Goal: Find specific page/section: Find specific page/section

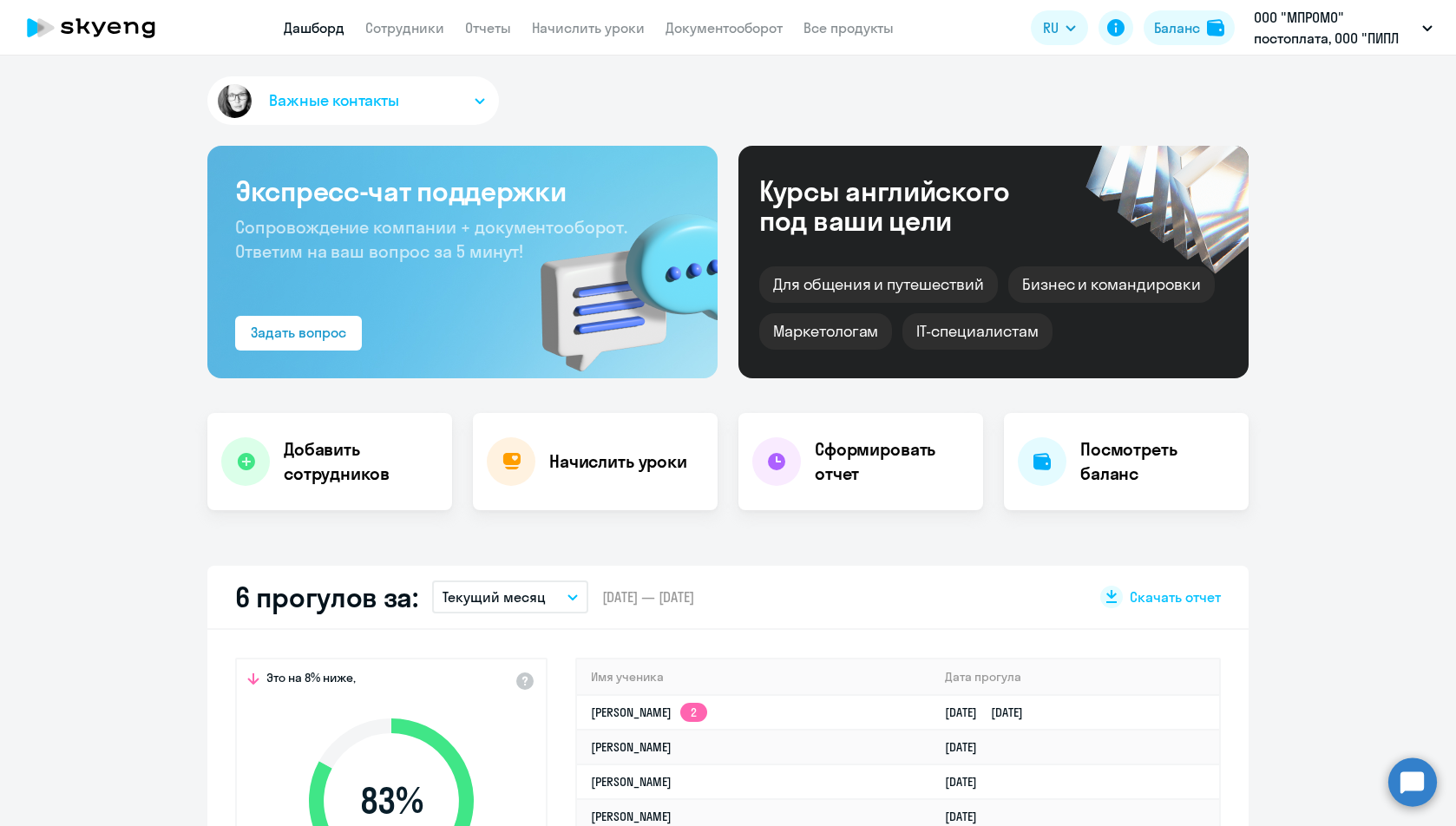
select select "30"
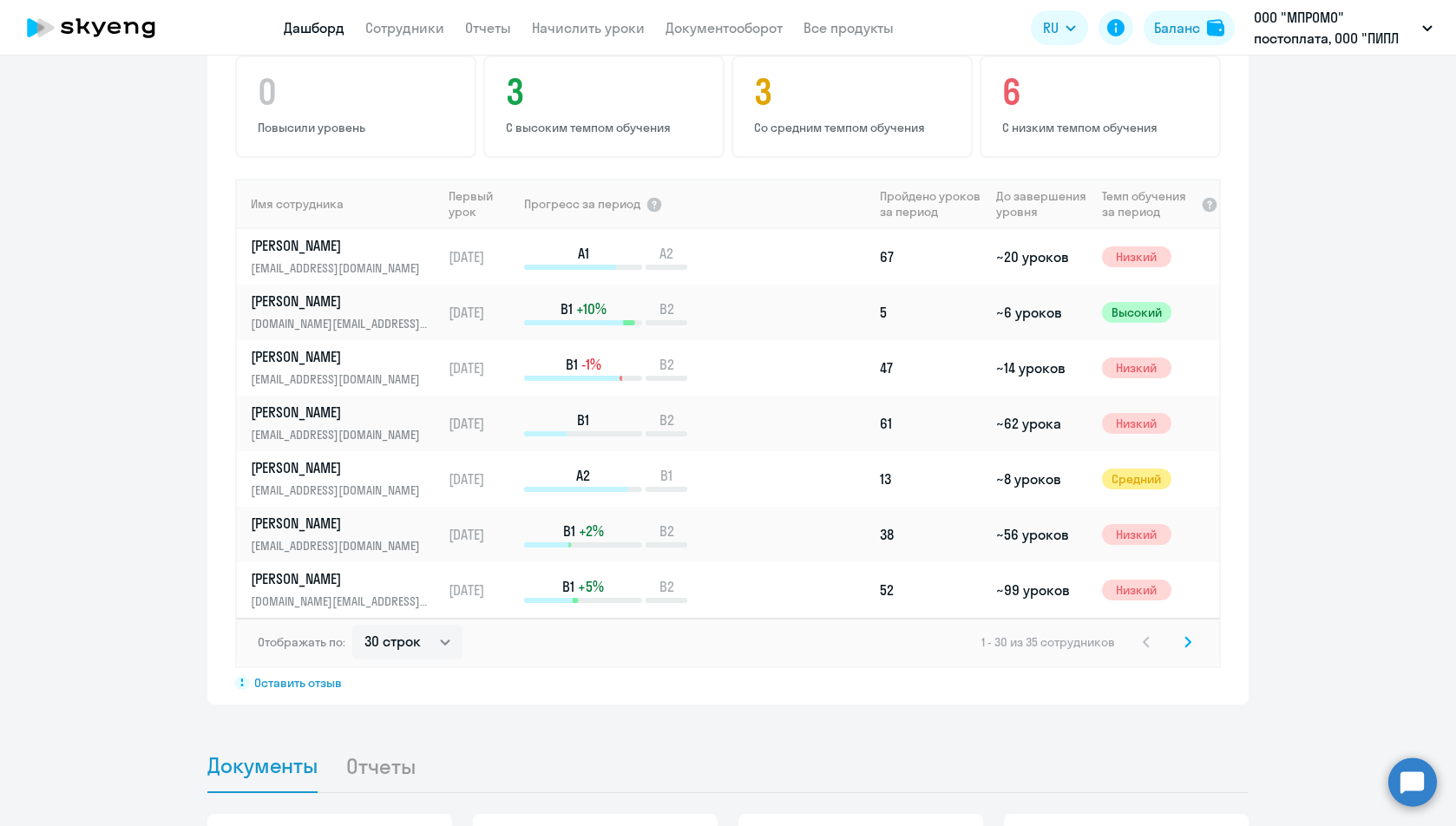
click at [1184, 640] on icon at bounding box center [1187, 642] width 7 height 12
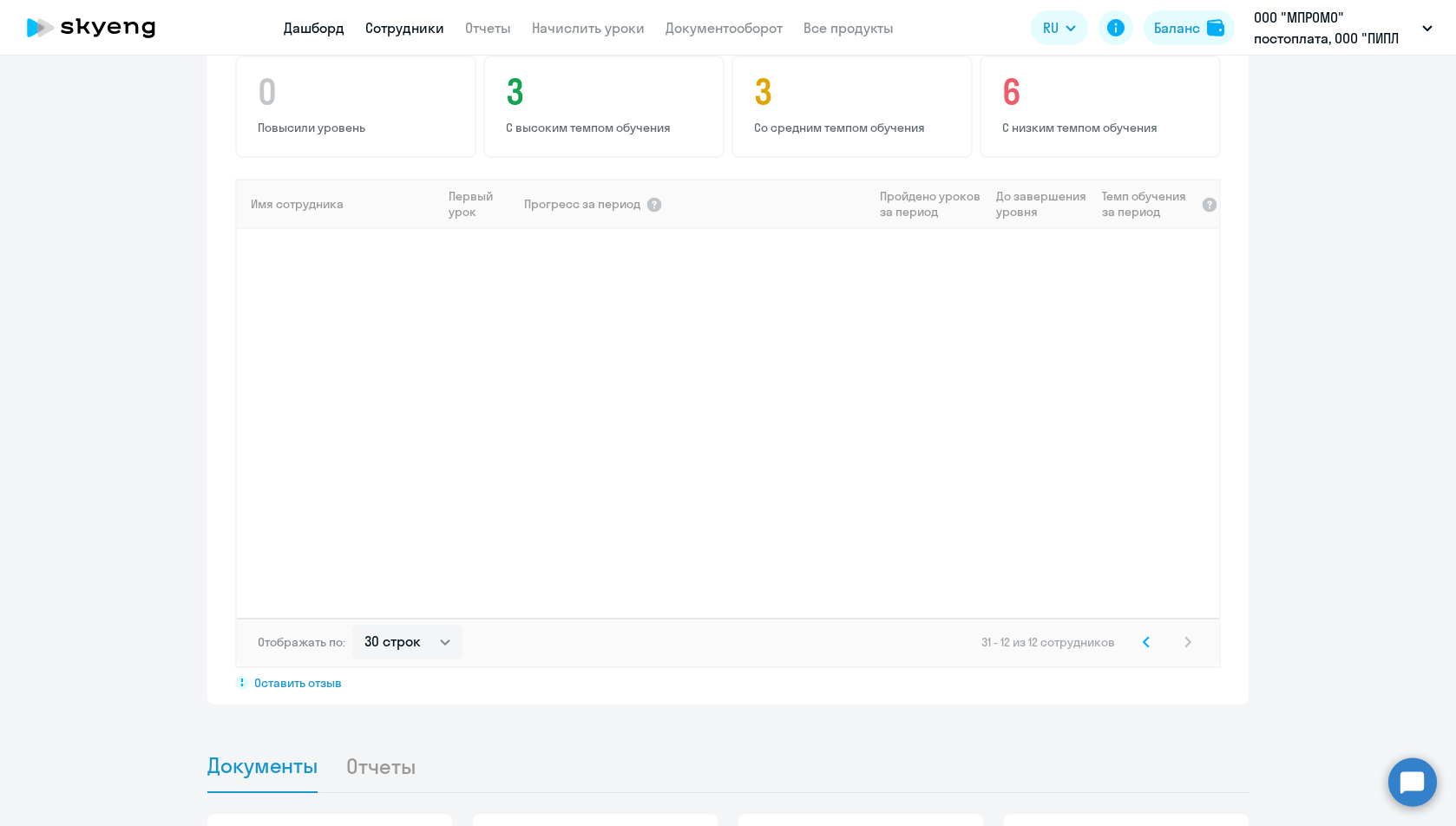
click at [397, 27] on link "Сотрудники" at bounding box center [405, 28] width 79 height 18
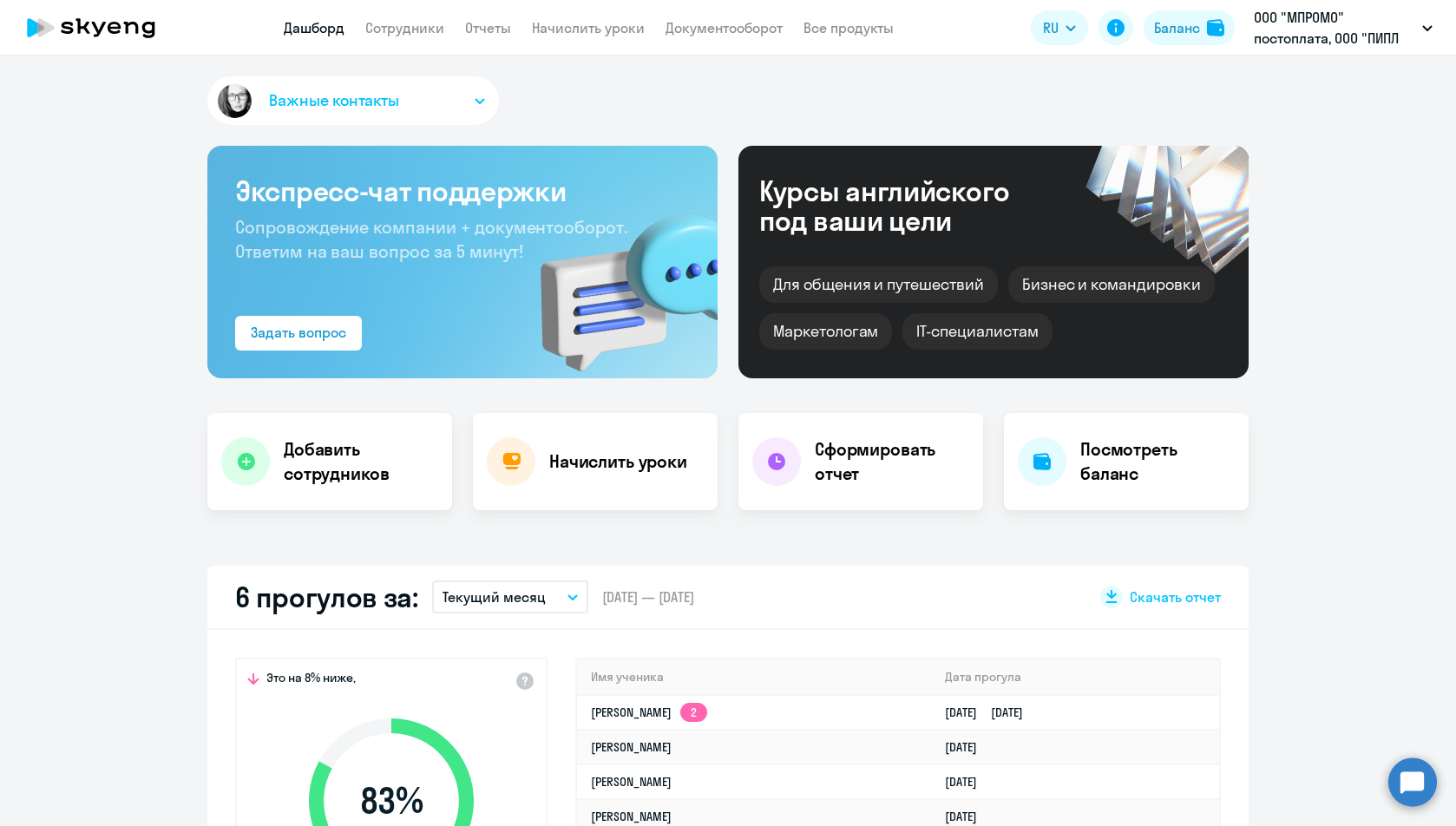
select select "30"
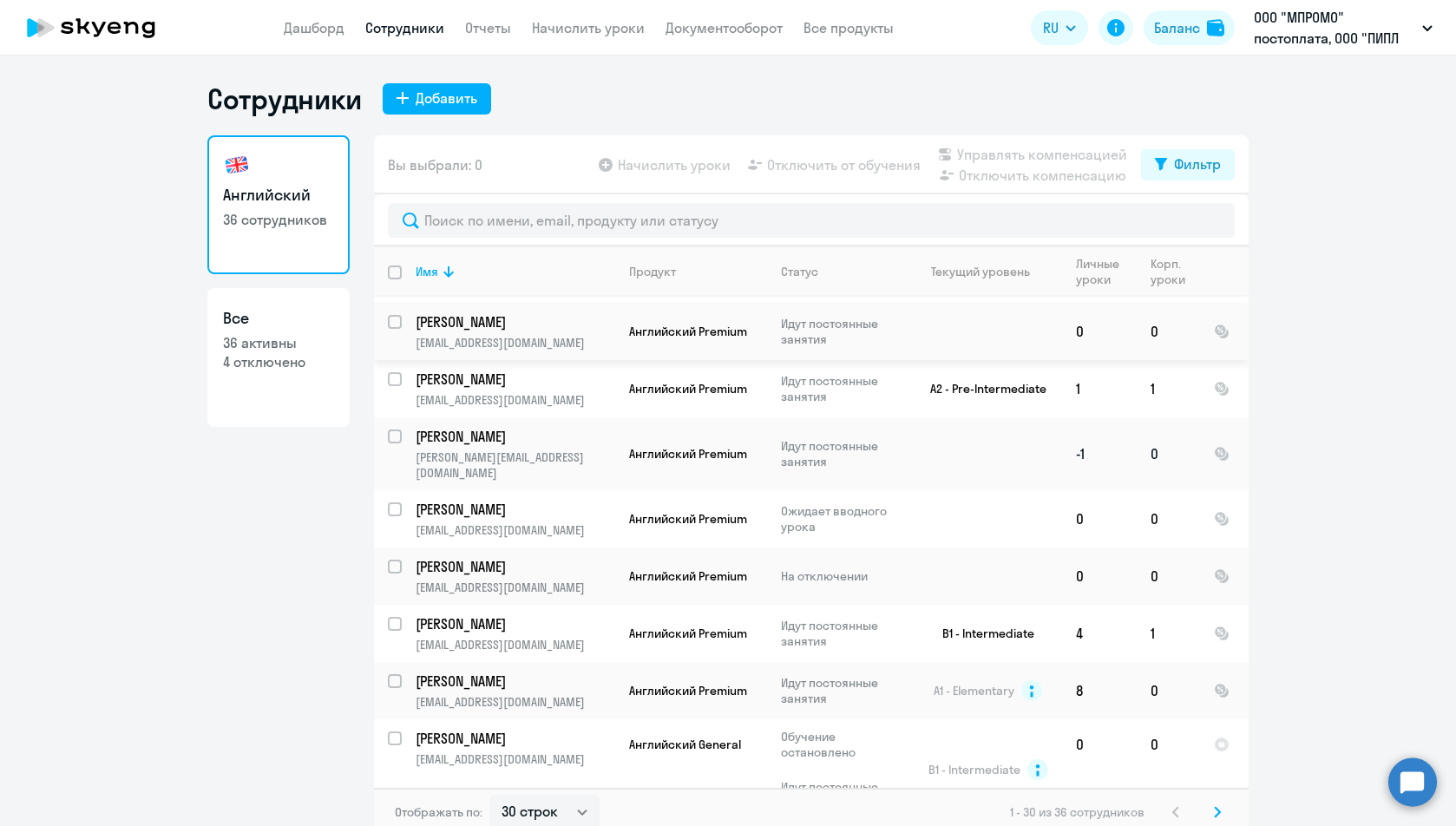
scroll to position [174, 0]
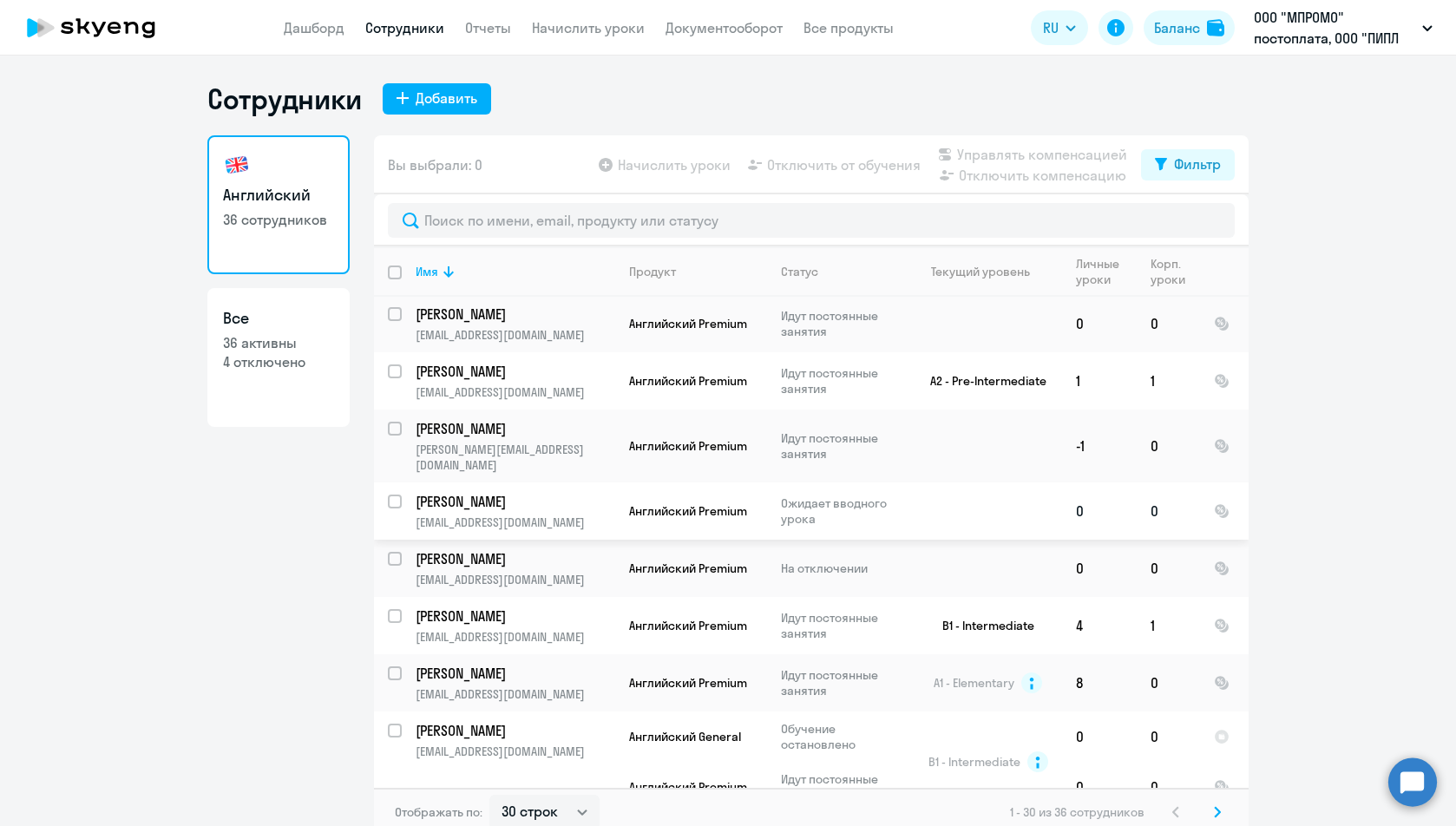
click at [486, 492] on p "[PERSON_NAME]" at bounding box center [514, 501] width 196 height 20
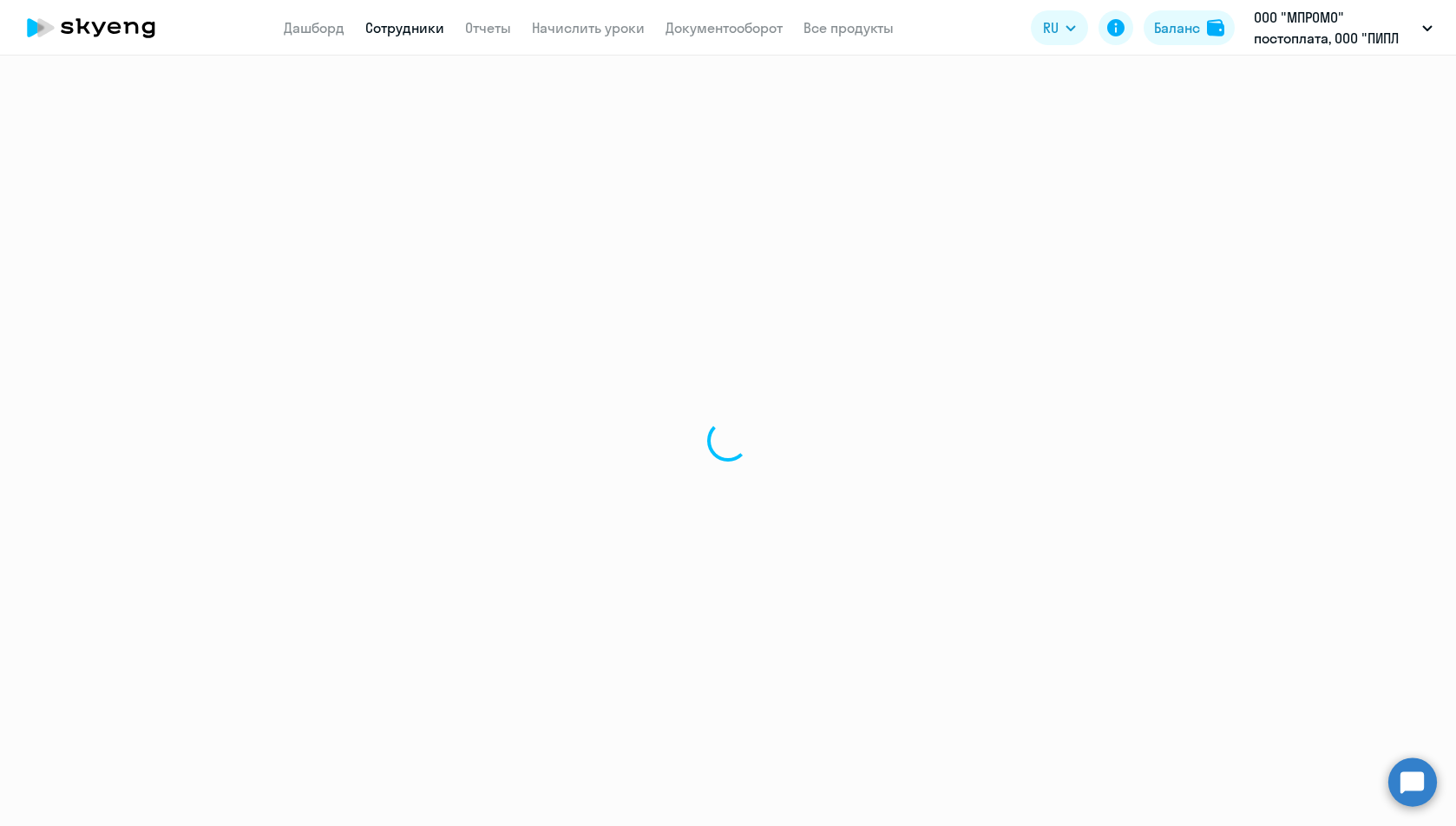
select select "english"
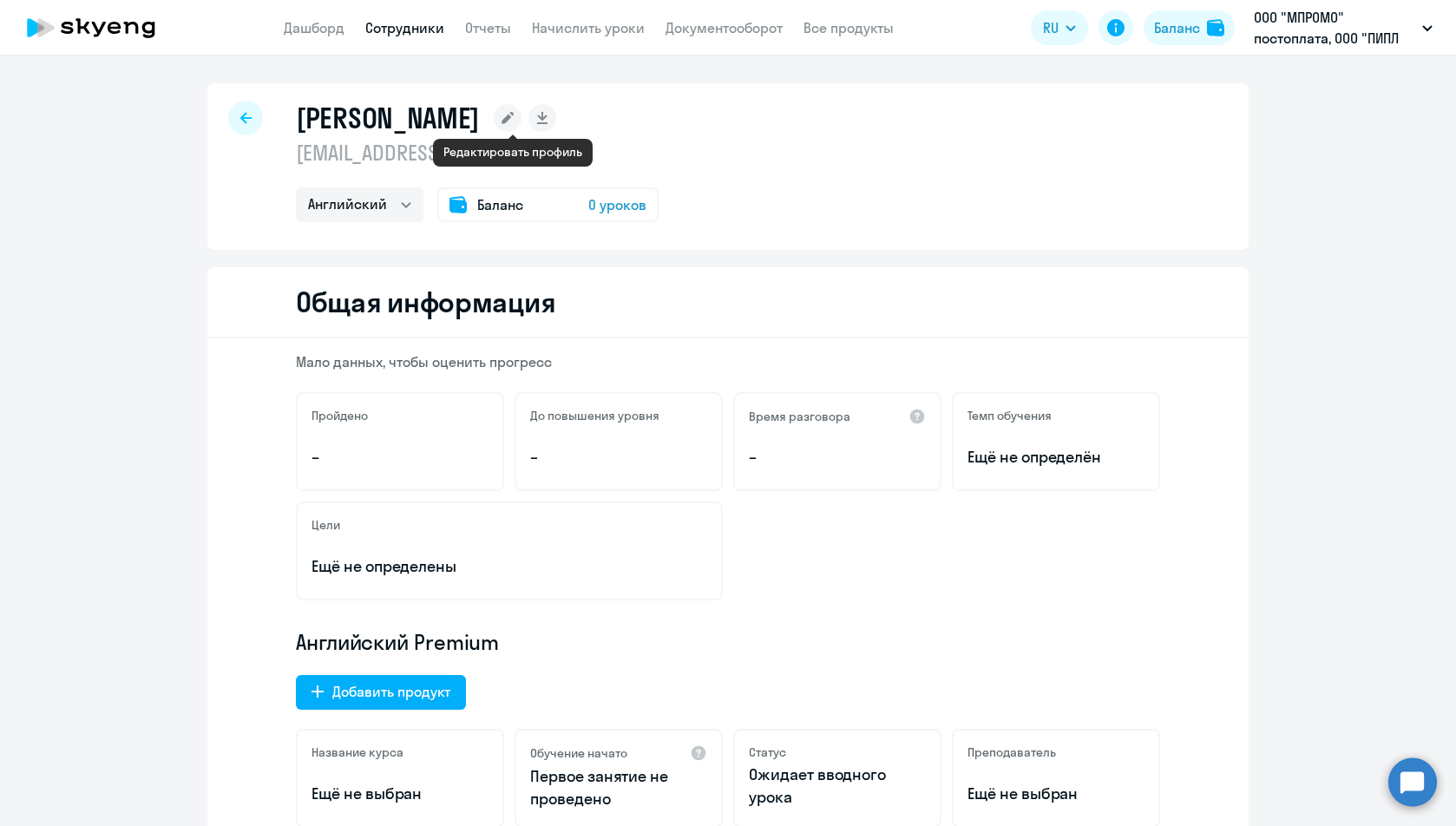
click at [511, 123] on rect at bounding box center [508, 118] width 28 height 28
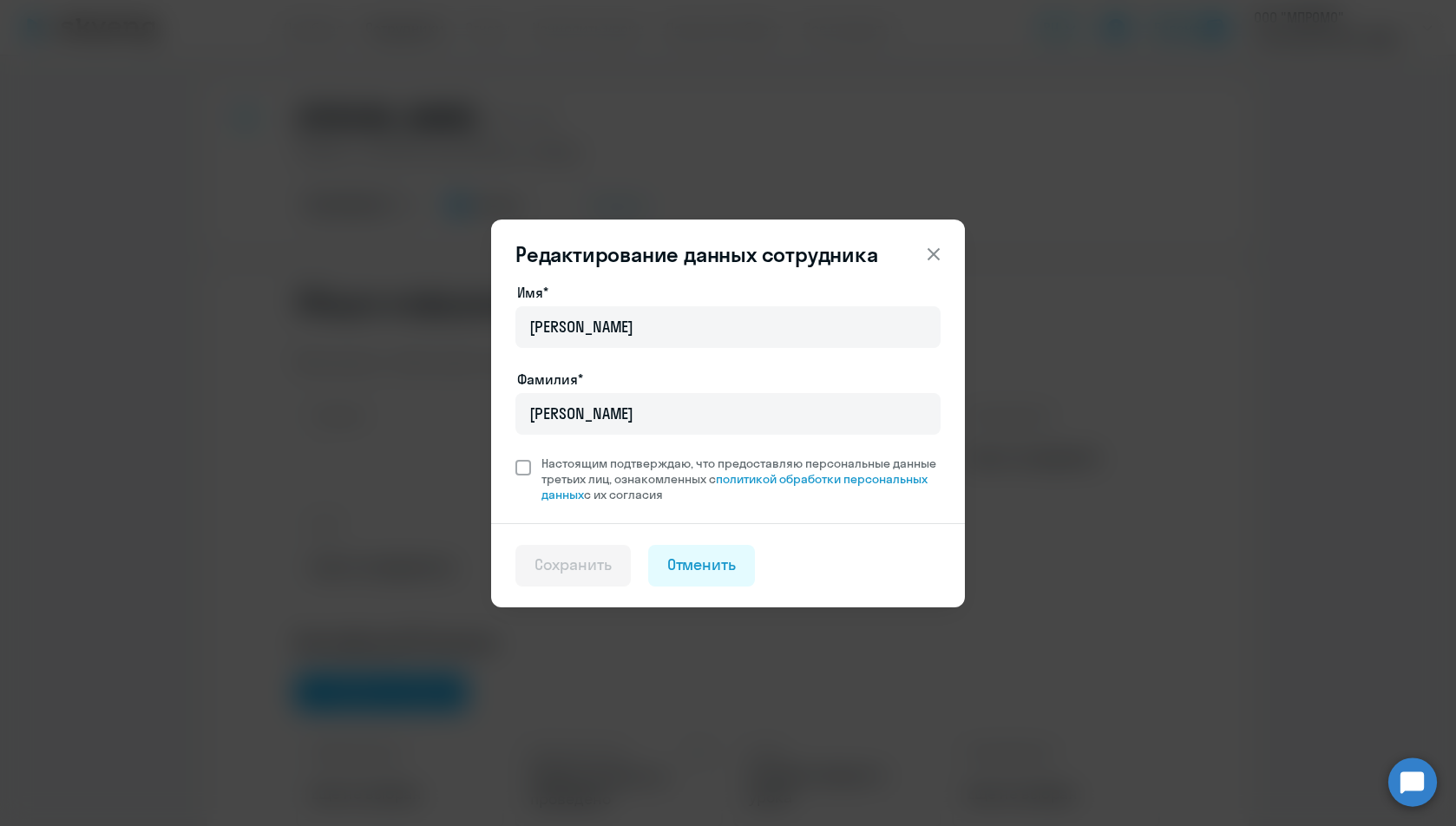
click at [530, 477] on label "Настоящим подтверждаю, что предоставляю персональные данные третьих лиц, ознако…" at bounding box center [728, 479] width 425 height 47
click at [515, 456] on input "Настоящим подтверждаю, что предоставляю персональные данные третьих лиц, ознако…" at bounding box center [514, 455] width 1 height 1
checkbox input "true"
drag, startPoint x: 581, startPoint y: 555, endPoint x: 601, endPoint y: 537, distance: 26.9
click at [581, 551] on button "Сохранить" at bounding box center [573, 566] width 115 height 42
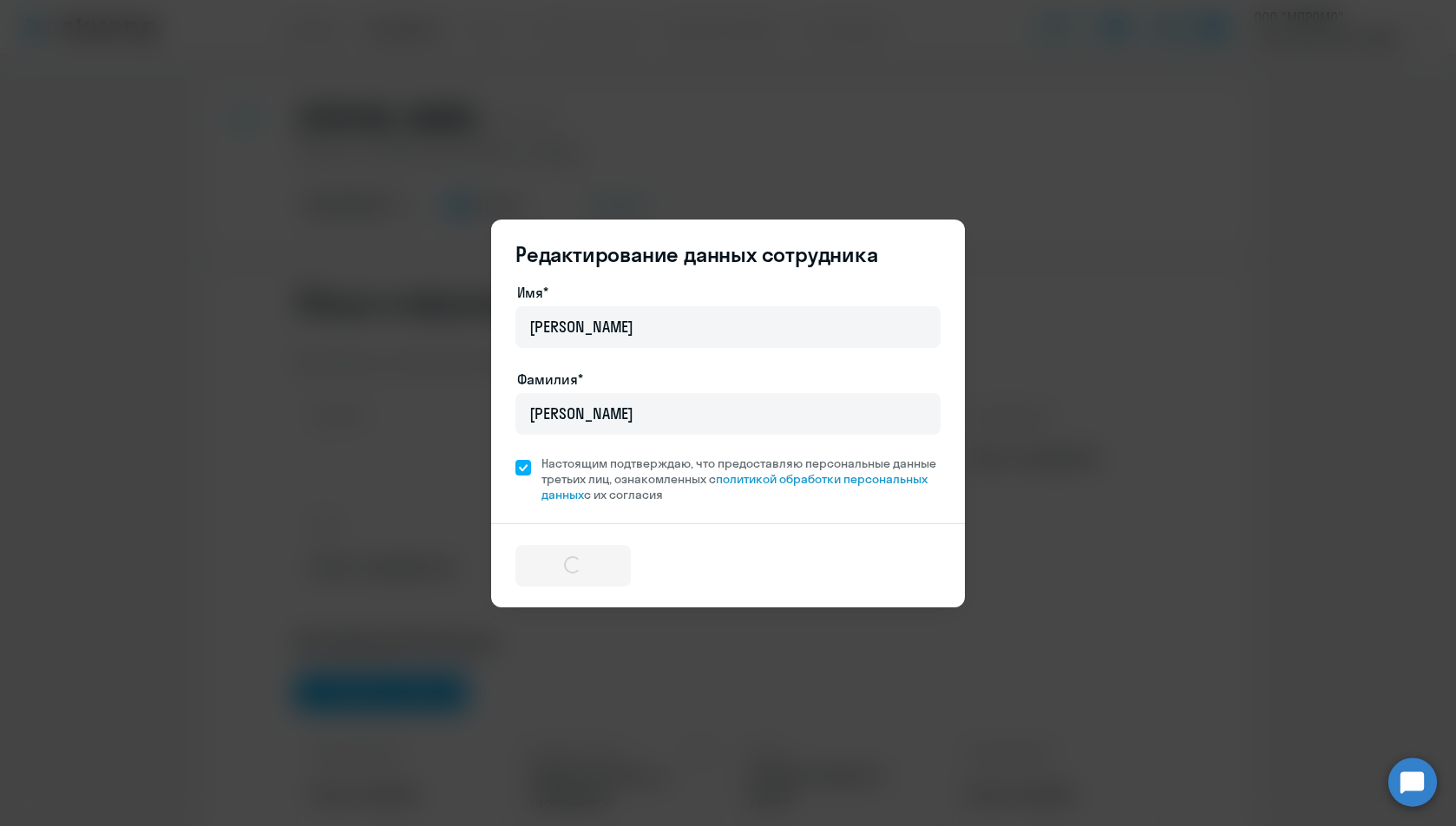
select select "english"
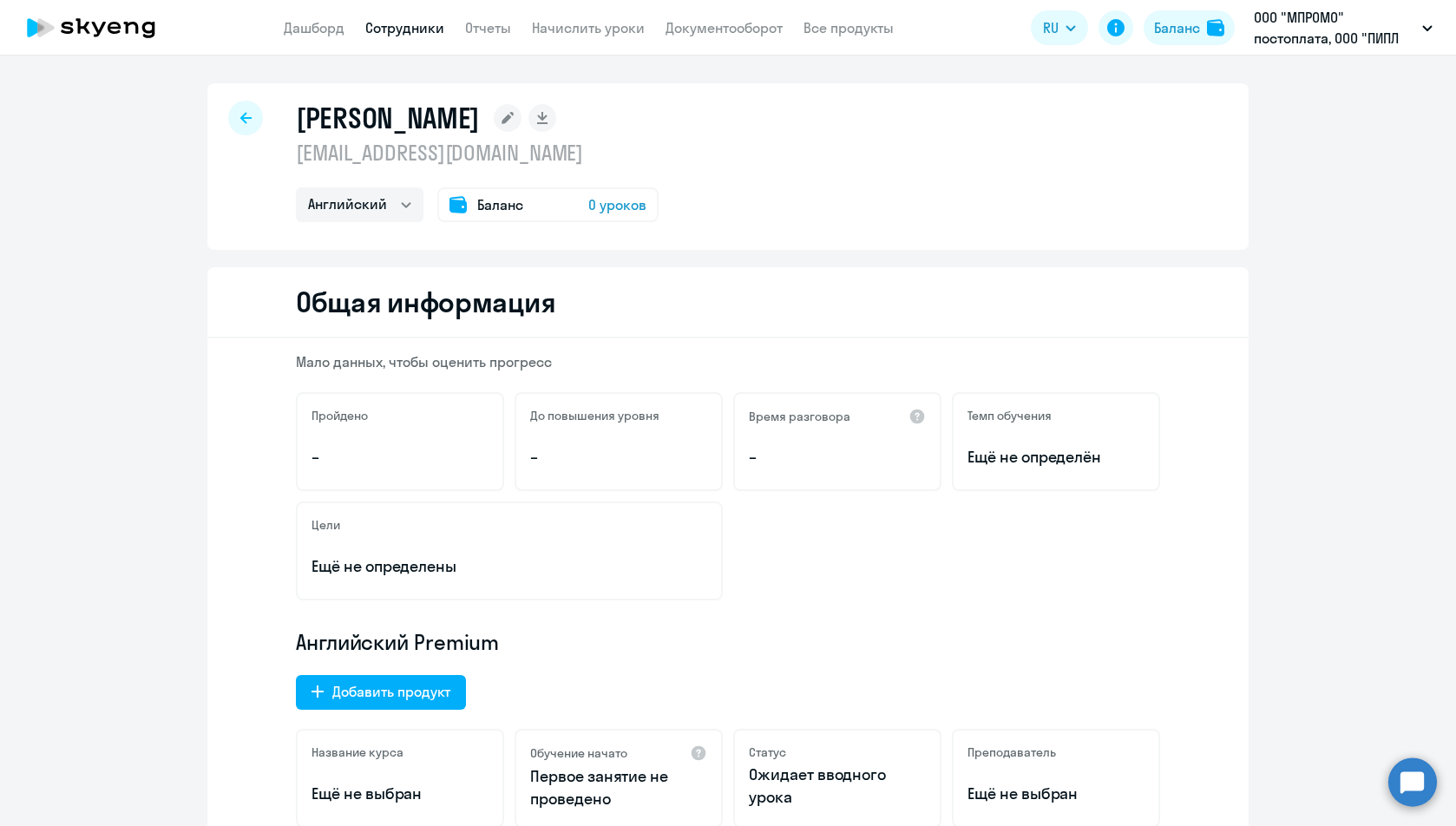
click at [568, 161] on p "[EMAIL_ADDRESS][DOMAIN_NAME]" at bounding box center [477, 153] width 363 height 28
click at [232, 116] on div at bounding box center [245, 117] width 34 height 34
select select "30"
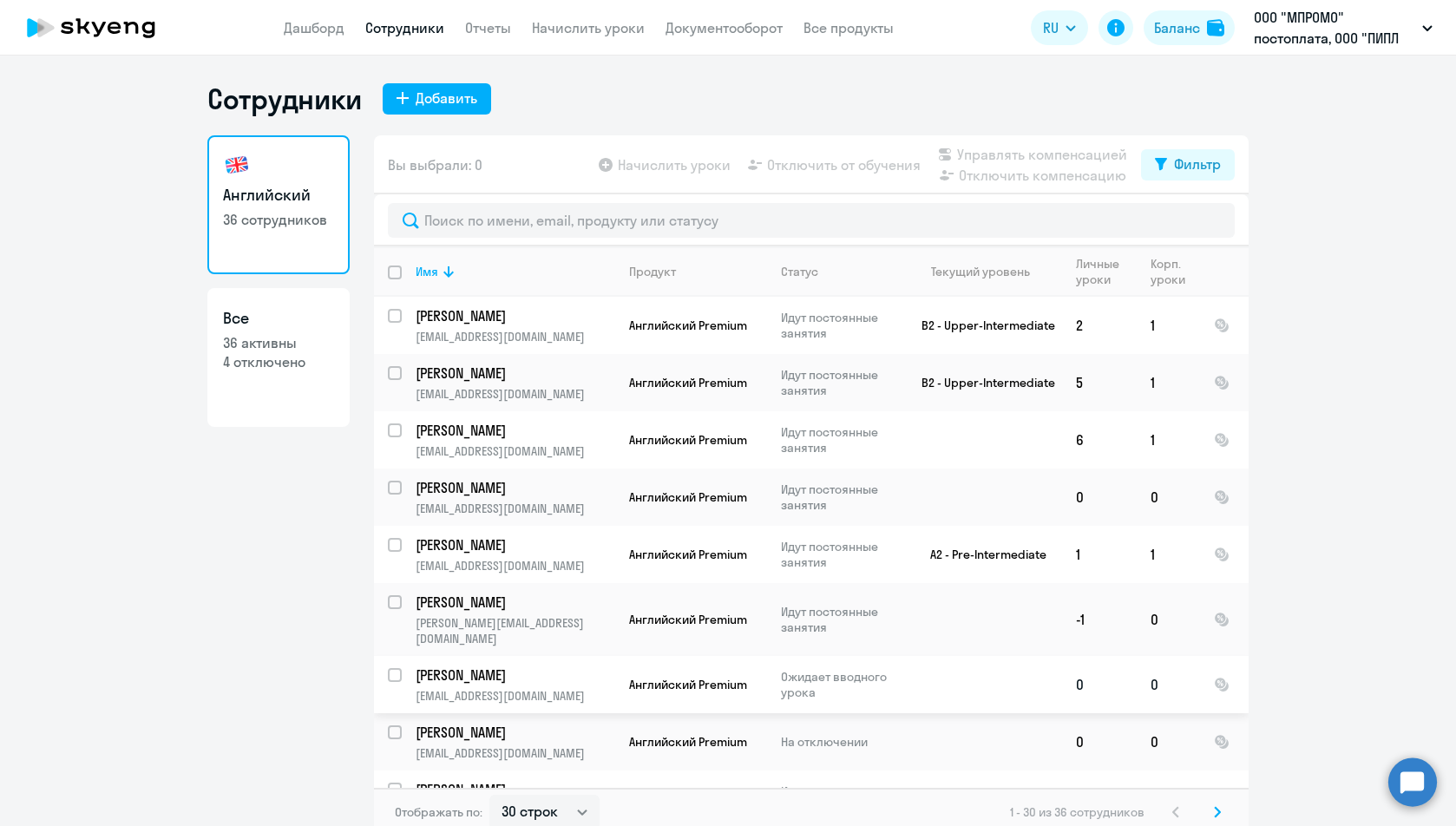
click at [485, 666] on p "[PERSON_NAME]" at bounding box center [514, 675] width 196 height 20
select select "english"
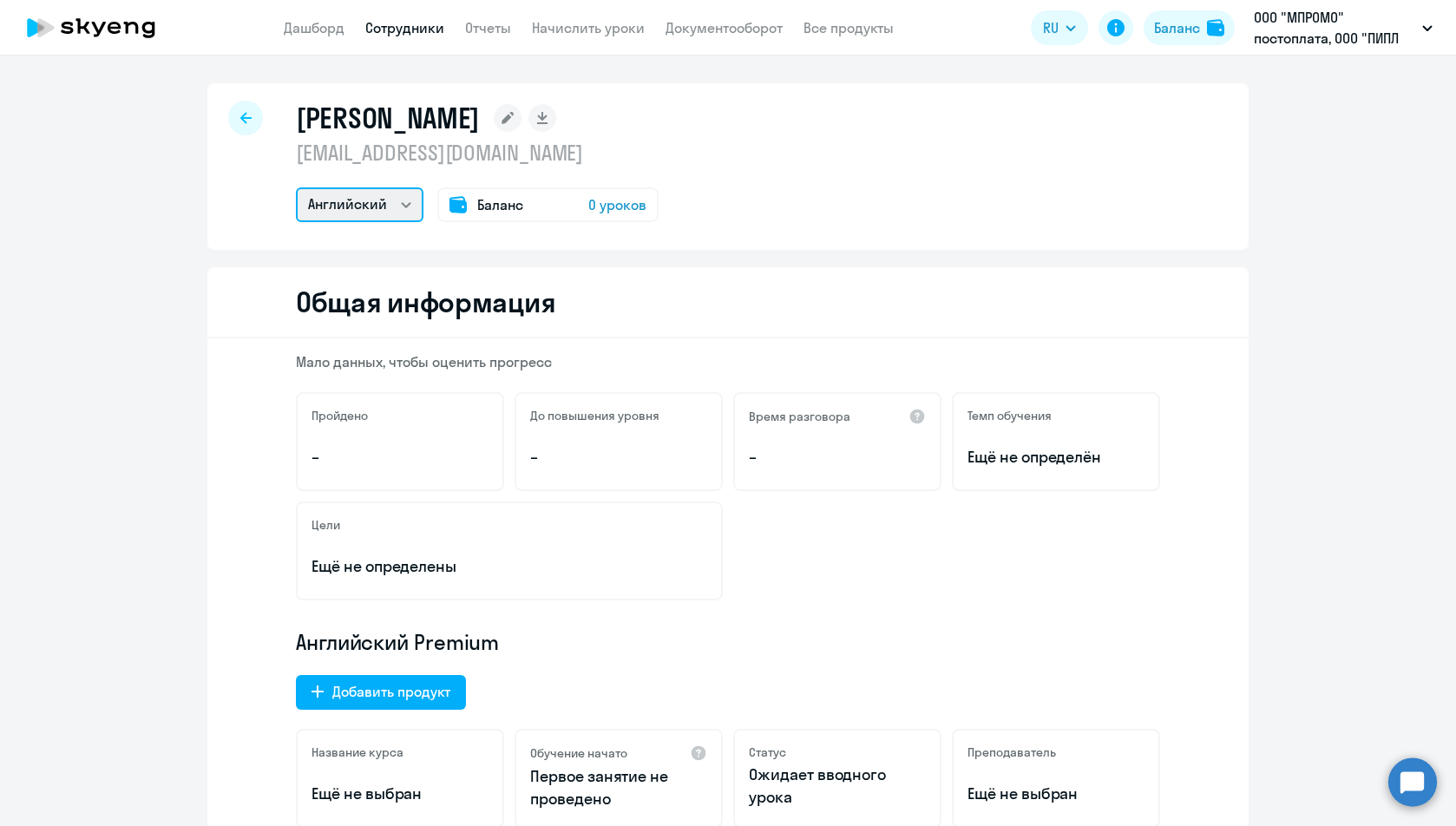
click at [396, 209] on select "Английский" at bounding box center [359, 205] width 127 height 34
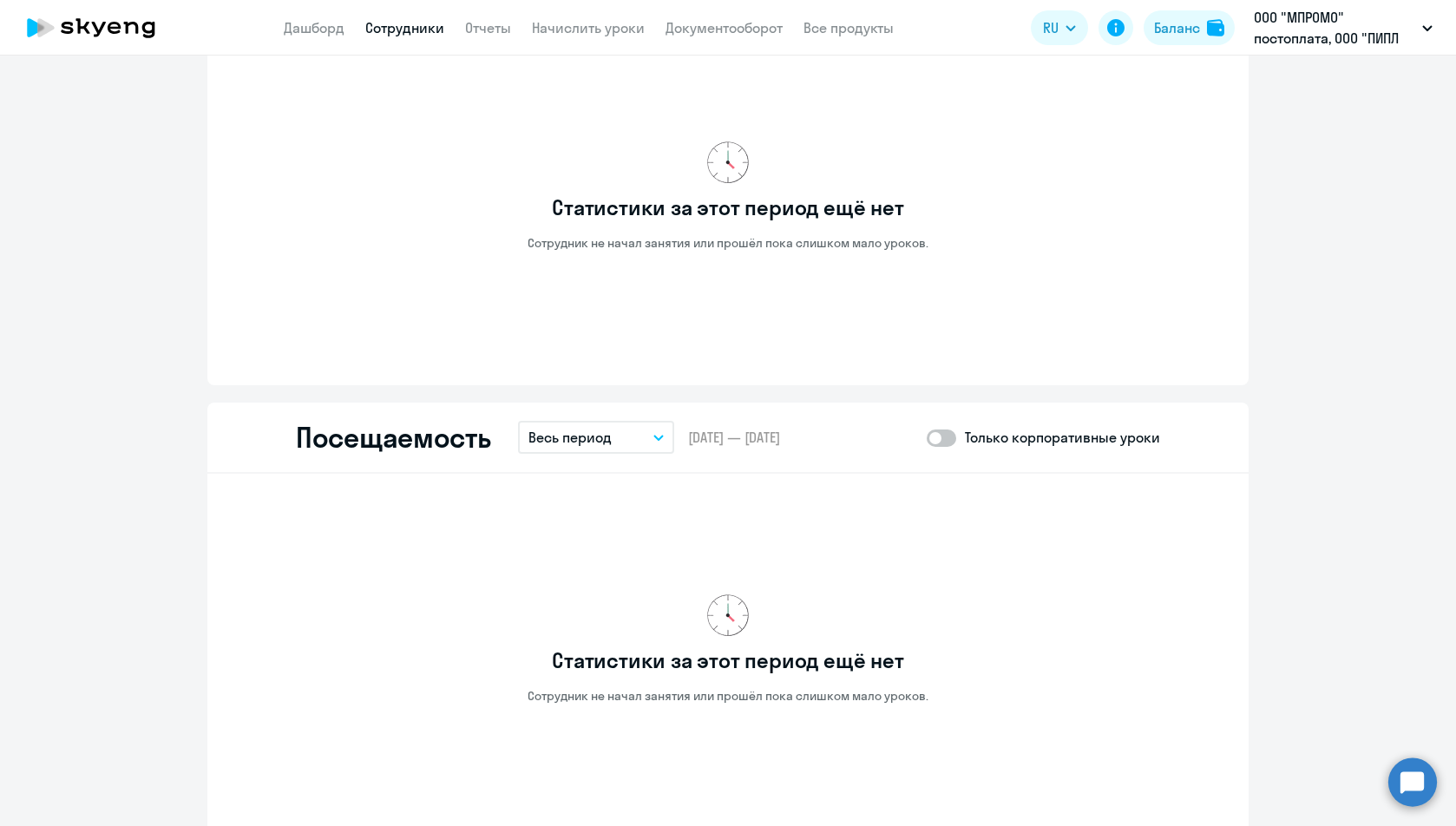
scroll to position [1496, 0]
